Goal: Information Seeking & Learning: Learn about a topic

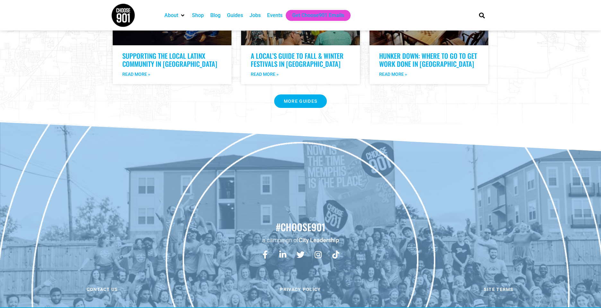
click at [253, 16] on div "Jobs" at bounding box center [255, 16] width 11 height 8
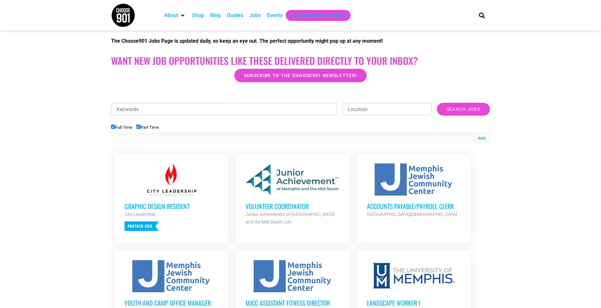
scroll to position [140, 0]
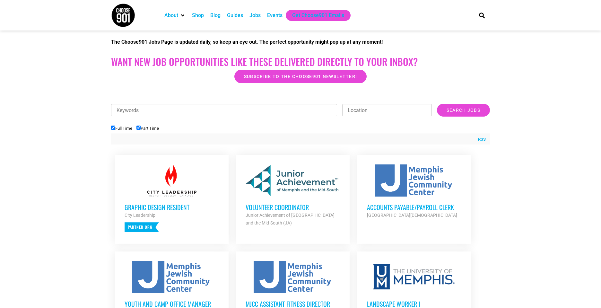
click at [146, 113] on input "Keywords" at bounding box center [224, 110] width 226 height 12
click at [437, 104] on input "Search Jobs" at bounding box center [463, 110] width 53 height 13
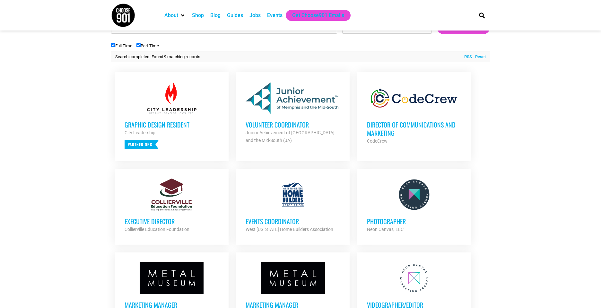
scroll to position [191, 0]
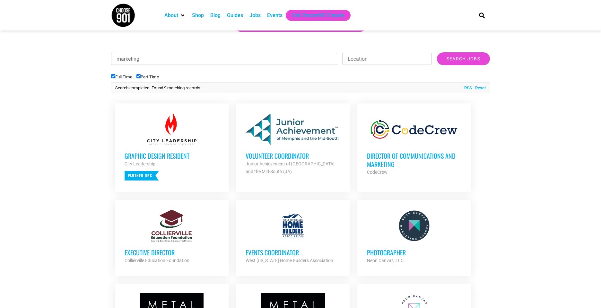
click at [567, 105] on section "Looking to make career moves in [GEOGRAPHIC_DATA]? From tech to teaching, medic…" at bounding box center [300, 160] width 601 height 423
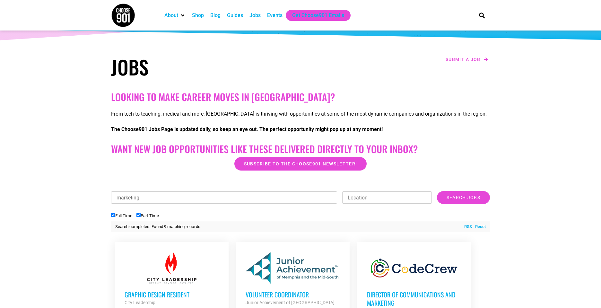
scroll to position [45, 0]
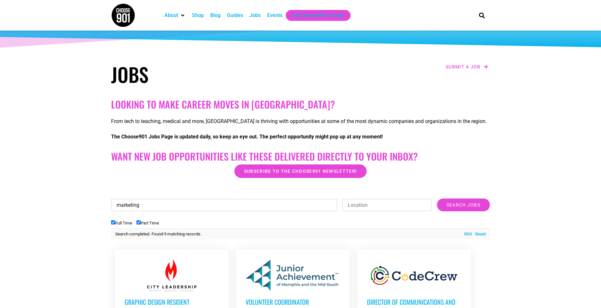
click at [175, 203] on input "marketing" at bounding box center [224, 205] width 226 height 12
type input "m"
type input "communications"
click at [437, 198] on input "Search Jobs" at bounding box center [463, 204] width 53 height 13
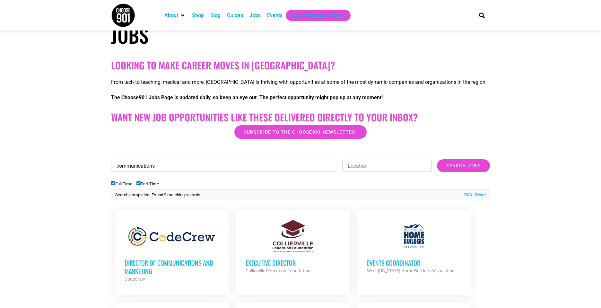
scroll to position [85, 0]
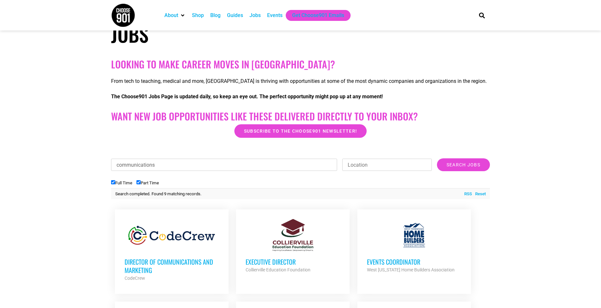
click at [571, 83] on section "Looking to make career moves in [GEOGRAPHIC_DATA]? From tech to teaching, medic…" at bounding box center [300, 268] width 601 height 427
click at [246, 164] on input "communications" at bounding box center [224, 165] width 226 height 12
